Goal: Browse casually

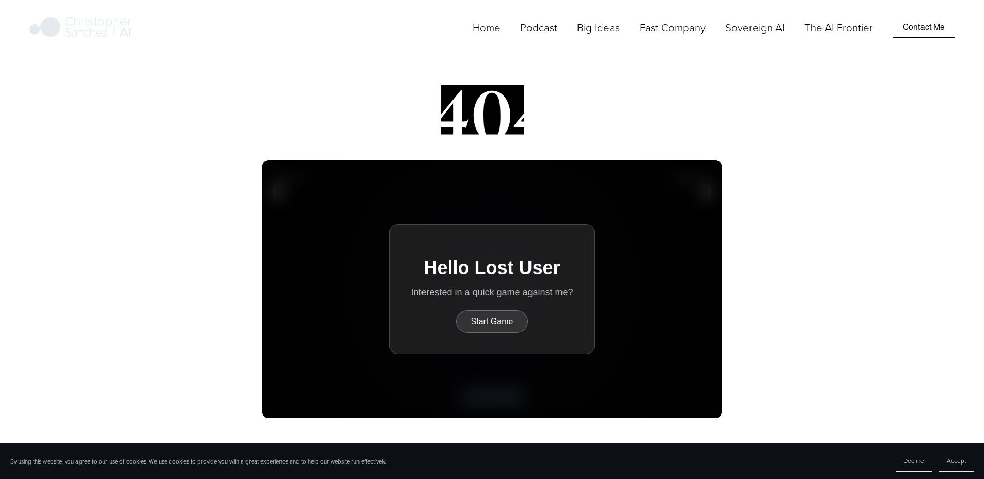
scroll to position [52, 0]
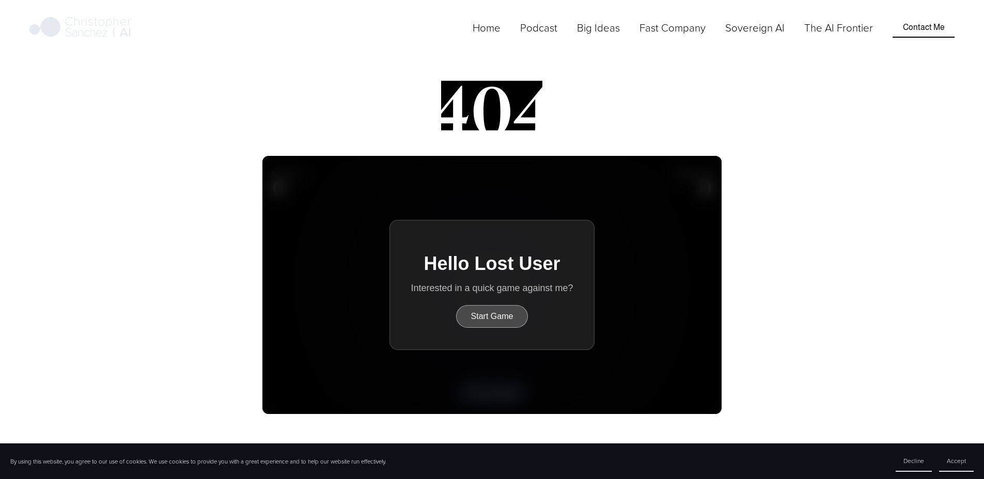
click at [488, 315] on button "Start Game" at bounding box center [492, 316] width 72 height 23
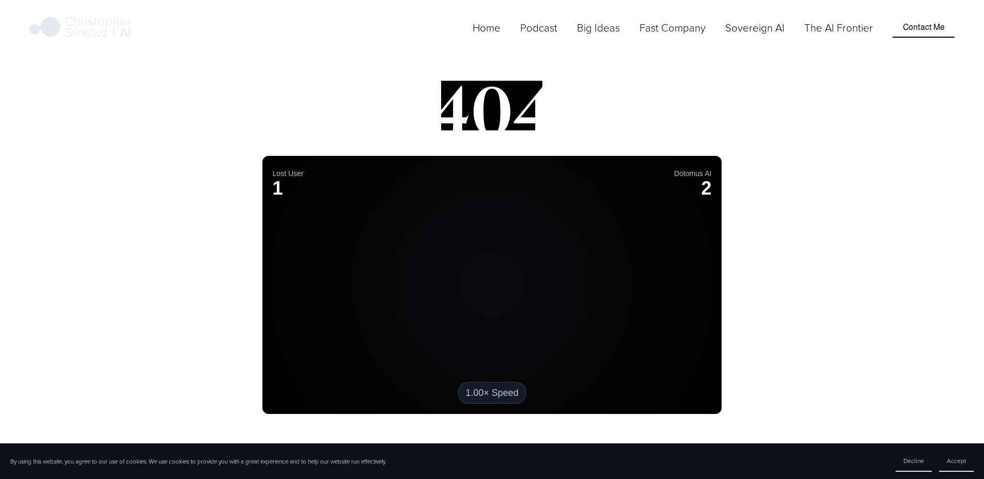
click at [123, 41] on img at bounding box center [80, 28] width 102 height 26
